Goal: Information Seeking & Learning: Learn about a topic

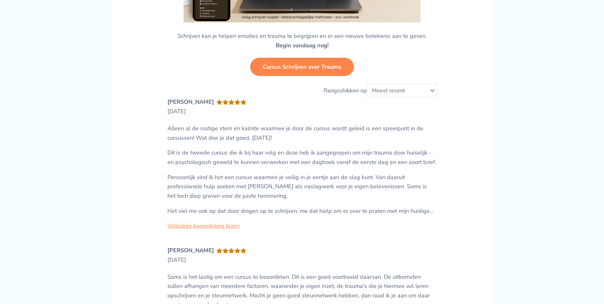
scroll to position [1555, 0]
click at [295, 67] on link "Cursus Schrijven over Trauma" at bounding box center [302, 66] width 104 height 18
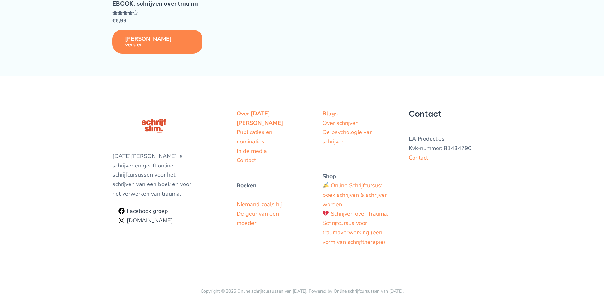
scroll to position [1176, 0]
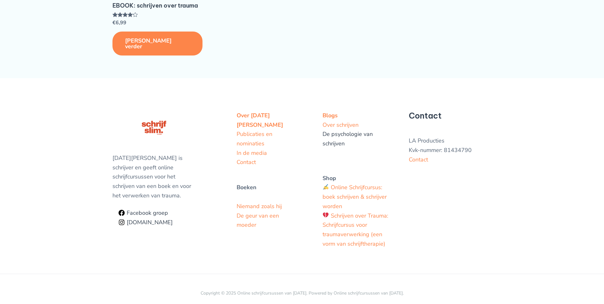
click at [331, 130] on link "De psychologie van schrijven" at bounding box center [347, 138] width 50 height 17
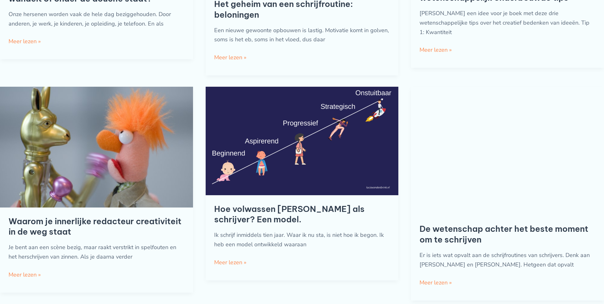
scroll to position [515, 0]
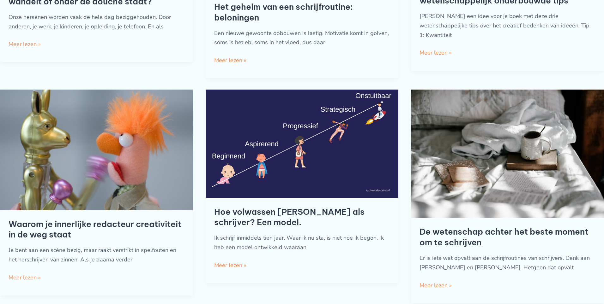
click at [135, 152] on img at bounding box center [96, 150] width 193 height 121
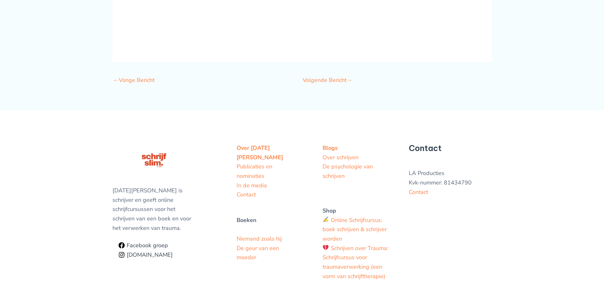
scroll to position [1434, 0]
